Goal: Task Accomplishment & Management: Use online tool/utility

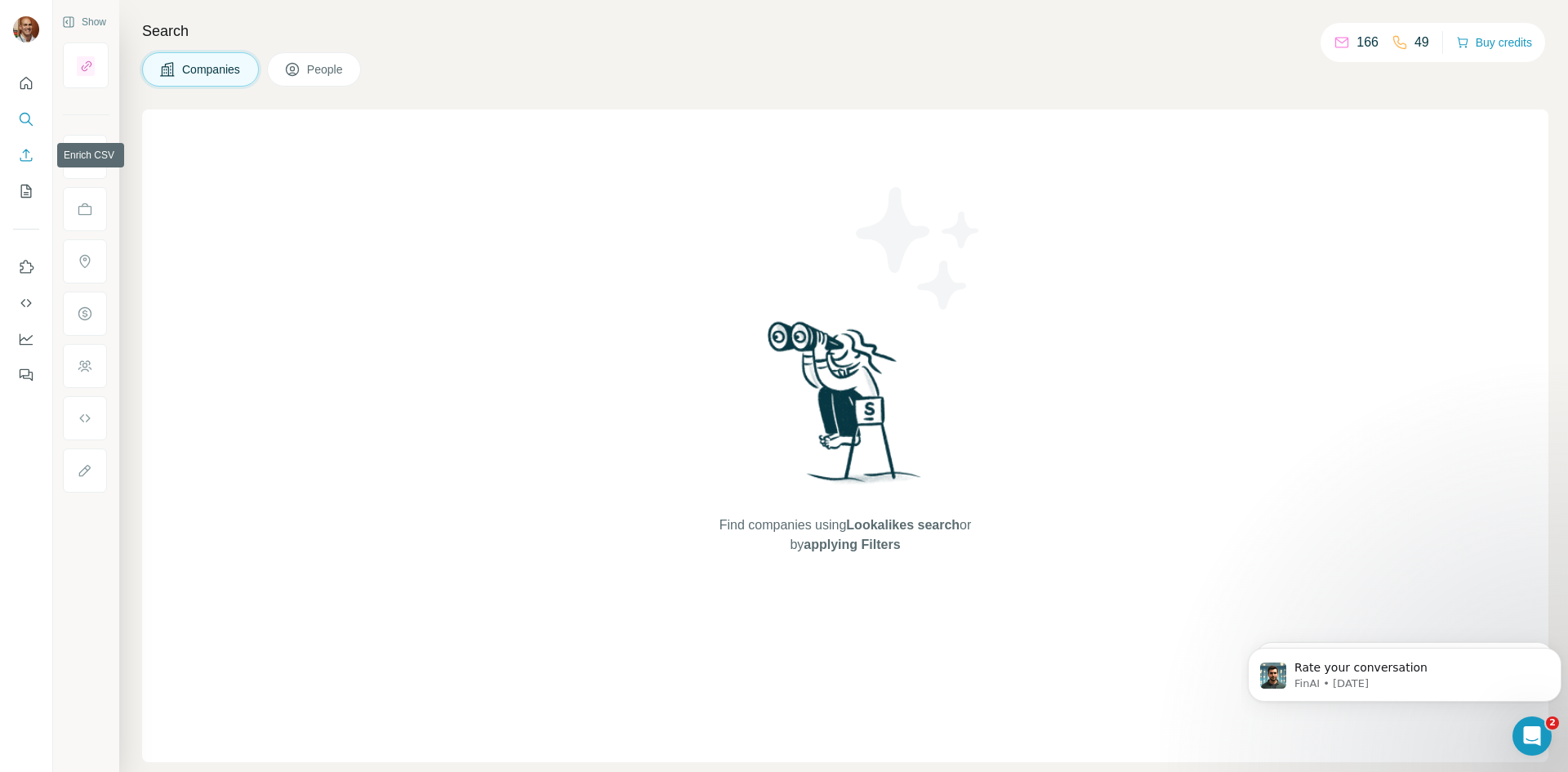
click at [27, 155] on icon "Enrich CSV" at bounding box center [27, 155] width 16 height 16
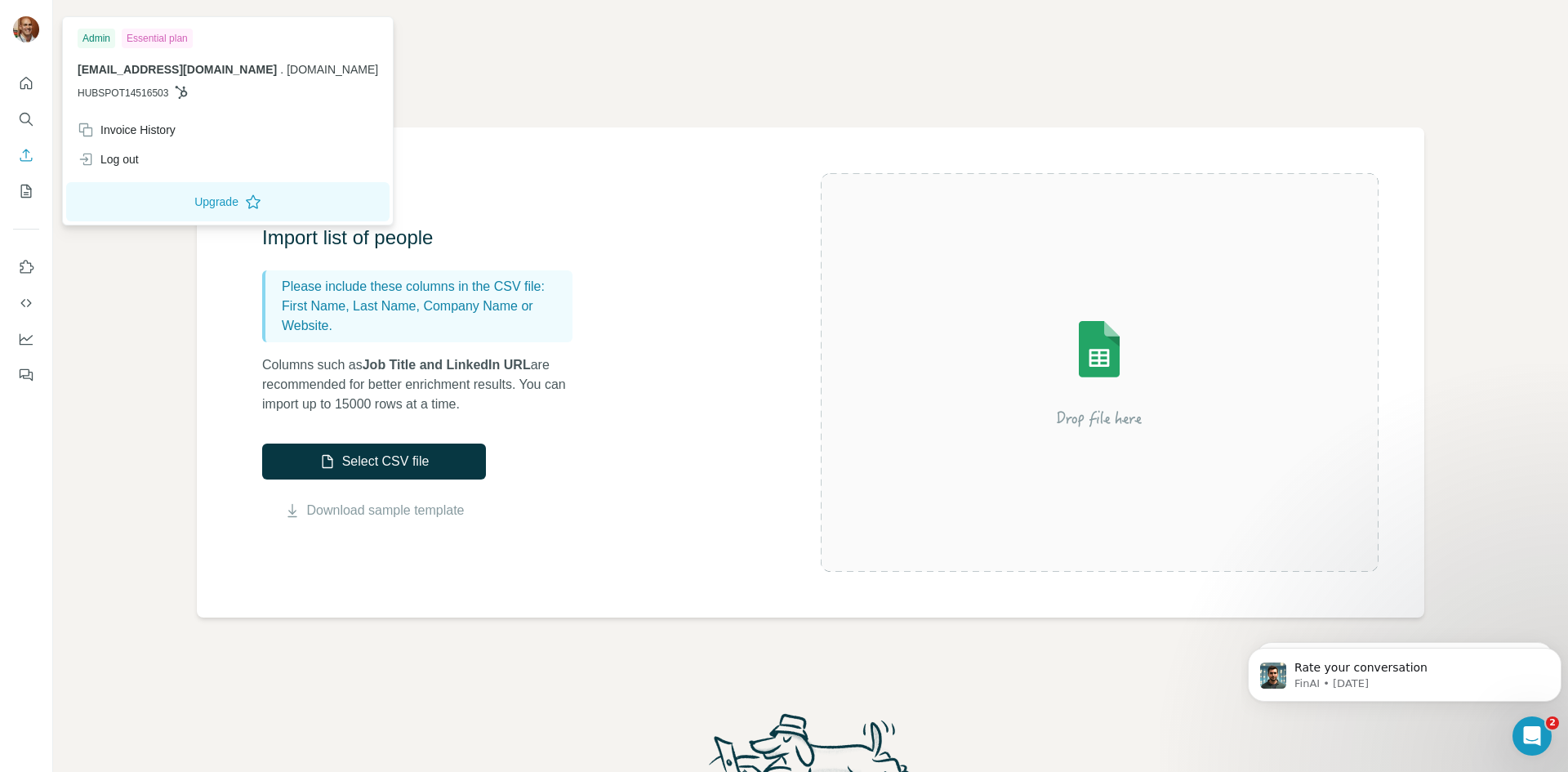
click at [24, 28] on img at bounding box center [26, 29] width 27 height 27
click at [26, 339] on icon "Dashboard" at bounding box center [26, 338] width 13 height 6
